Goal: Use online tool/utility: Utilize a website feature to perform a specific function

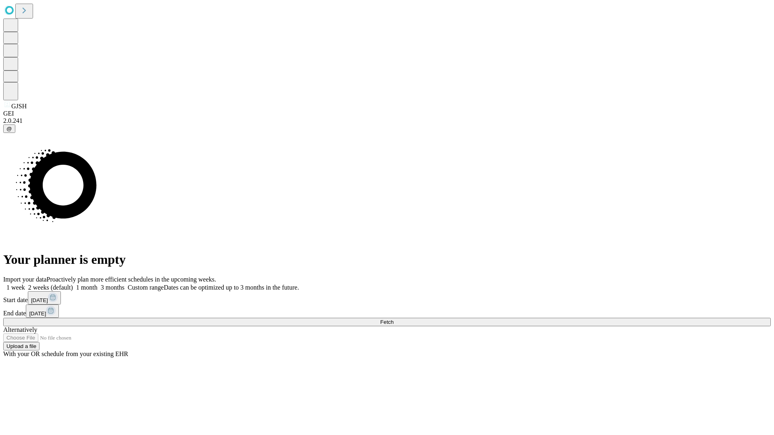
click at [394, 319] on span "Fetch" at bounding box center [386, 322] width 13 height 6
